Goal: Task Accomplishment & Management: Use online tool/utility

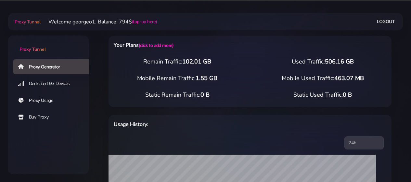
select select "US"
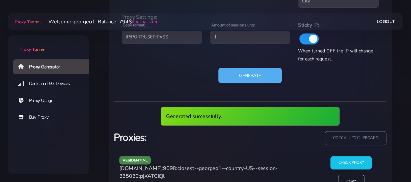
click at [144, 168] on span "[DOMAIN_NAME]:9098:closest--georgeo1--country-US--session-335030:pjXATCIEjl" at bounding box center [198, 171] width 158 height 15
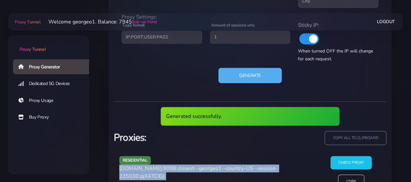
click at [144, 168] on span "[DOMAIN_NAME]:9098:closest--georgeo1--country-US--session-335030:pjXATCIEjl" at bounding box center [198, 171] width 158 height 15
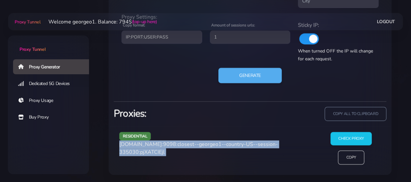
copy div "[DOMAIN_NAME]:9098:closest--georgeo1--country-US--session-335030:pjXATCIEjl"
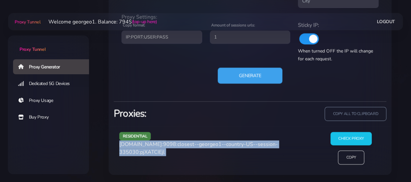
click at [246, 73] on button "Generate" at bounding box center [250, 75] width 65 height 16
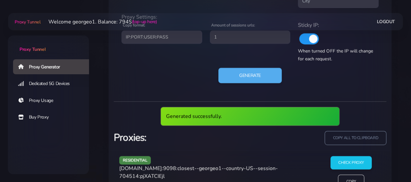
click at [142, 169] on span "[DOMAIN_NAME]:9098:closest--georgeo1--country-US--session-704514:pjXATCIEjl" at bounding box center [198, 171] width 158 height 15
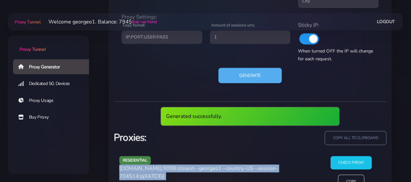
click at [142, 169] on span "[DOMAIN_NAME]:9098:closest--georgeo1--country-US--session-704514:pjXATCIEjl" at bounding box center [198, 171] width 158 height 15
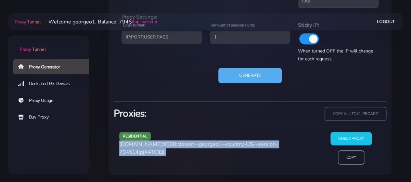
copy div "[DOMAIN_NAME]:9098:closest--georgeo1--country-US--session-704514:pjXATCIEjl"
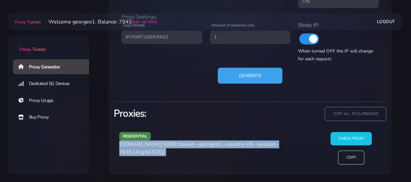
click at [253, 76] on button "Generate" at bounding box center [250, 75] width 65 height 16
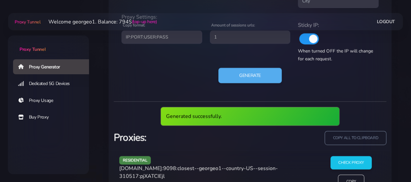
click at [145, 168] on span "[DOMAIN_NAME]:9098:closest--georgeo1--country-US--session-310517:pjXATCIEjl" at bounding box center [198, 171] width 158 height 15
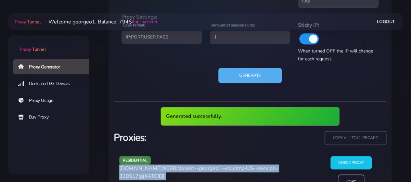
click at [145, 168] on span "[DOMAIN_NAME]:9098:closest--georgeo1--country-US--session-310517:pjXATCIEjl" at bounding box center [198, 171] width 158 height 15
copy div "[DOMAIN_NAME]:9098:closest--georgeo1--country-US--session-310517:pjXATCIEjl"
